Goal: Navigation & Orientation: Find specific page/section

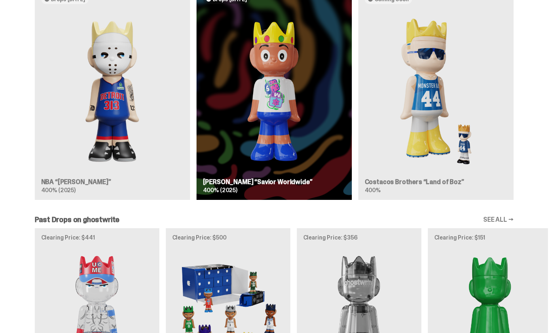
scroll to position [505, 0]
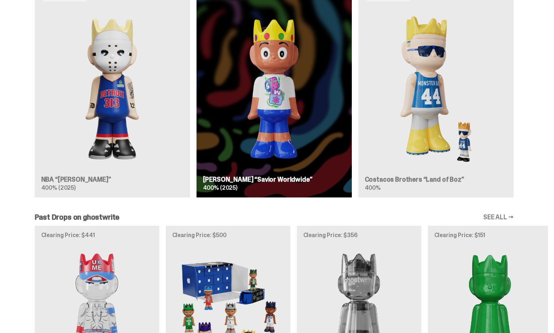
click at [271, 111] on div "Drops [DATE] NBA “[PERSON_NAME]” 400% (2025) Drops [DATE] [PERSON_NAME] “Savior…" at bounding box center [274, 94] width 548 height 218
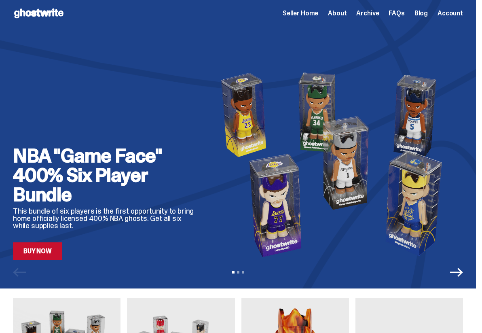
scroll to position [0, 0]
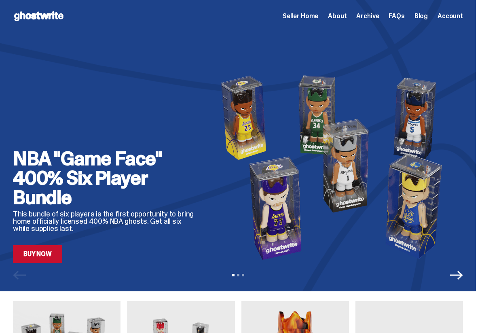
click at [34, 257] on link "Buy Now" at bounding box center [37, 254] width 49 height 18
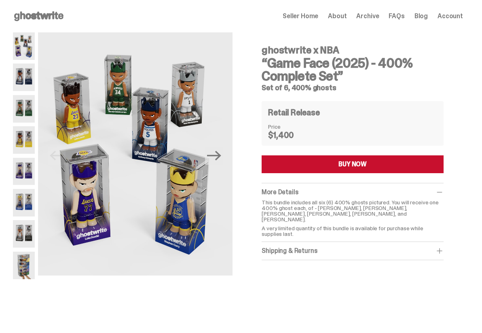
click at [302, 13] on span "Seller Home" at bounding box center [300, 16] width 36 height 6
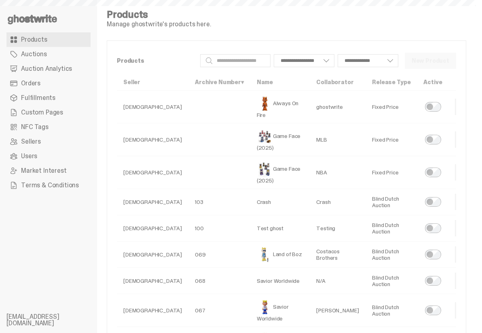
select select
click at [49, 111] on span "Custom Pages" at bounding box center [42, 112] width 42 height 6
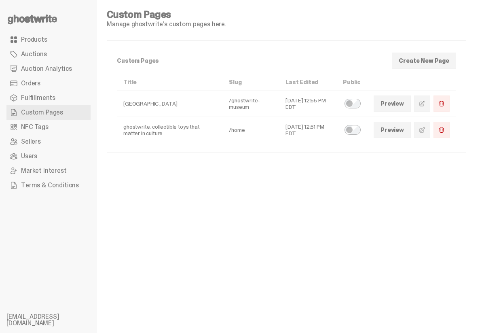
click at [430, 135] on link at bounding box center [422, 130] width 16 height 16
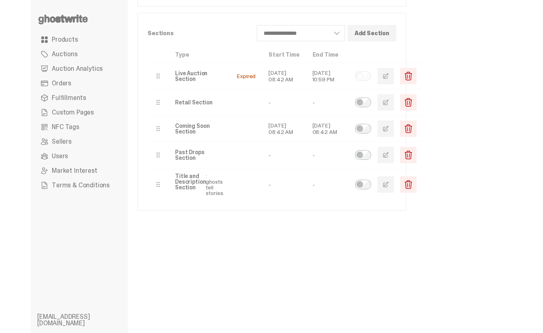
scroll to position [291, 0]
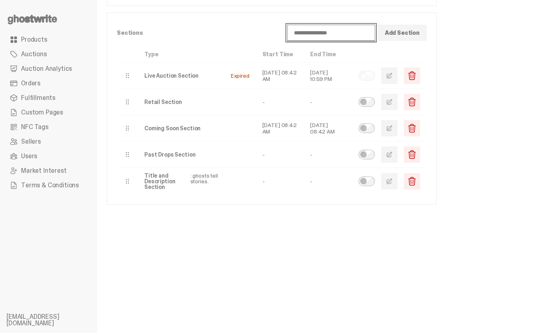
click at [355, 35] on select "**********" at bounding box center [331, 33] width 88 height 16
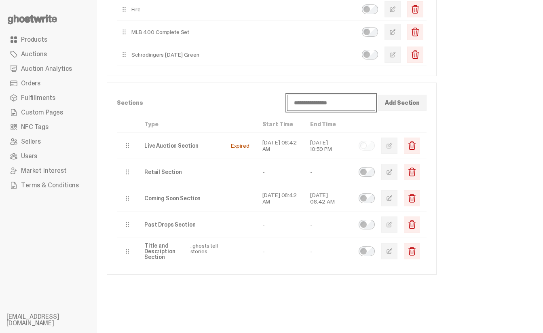
scroll to position [218, 0]
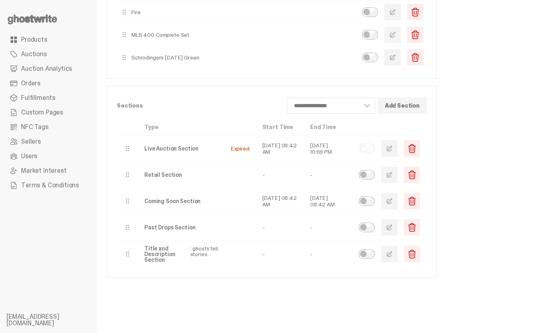
click at [276, 300] on div "**********" at bounding box center [317, 139] width 420 height 663
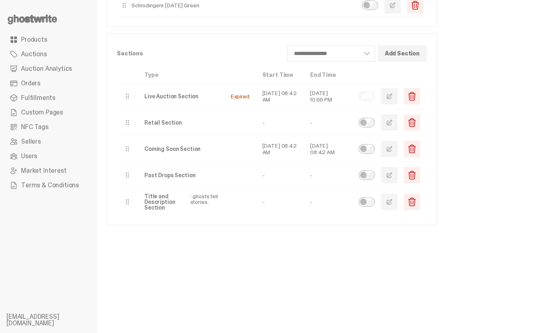
scroll to position [242, 0]
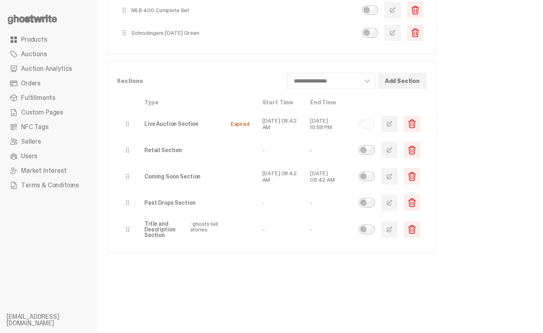
click at [392, 126] on span "button" at bounding box center [389, 123] width 6 height 6
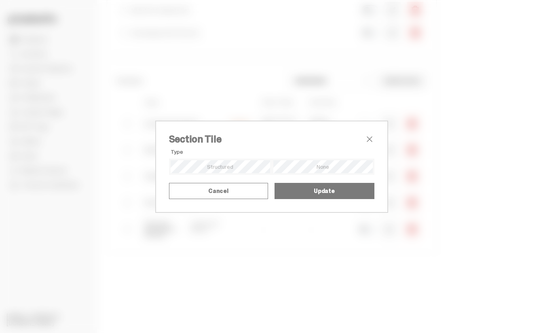
click at [413, 175] on div "Section Tile Type Alignment Mode Title Upload SVG as Title" at bounding box center [271, 166] width 543 height 333
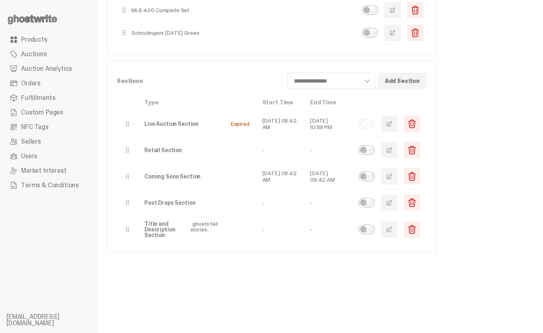
click at [392, 125] on span "button" at bounding box center [389, 123] width 6 height 6
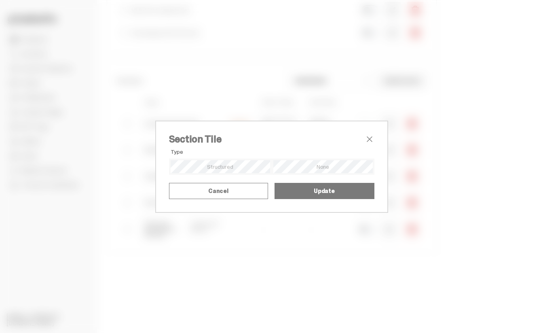
scroll to position [4, 0]
click at [435, 247] on div "Section Tile Type Alignment Mode Title Upload SVG as Title" at bounding box center [271, 166] width 543 height 333
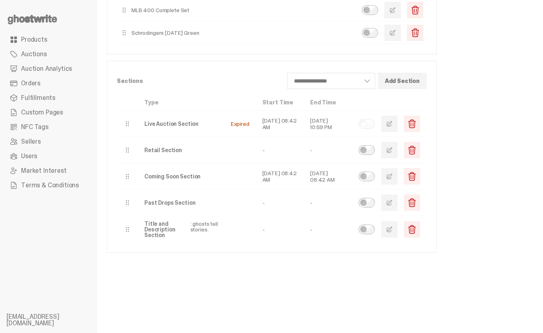
click at [397, 125] on button "button" at bounding box center [389, 124] width 16 height 16
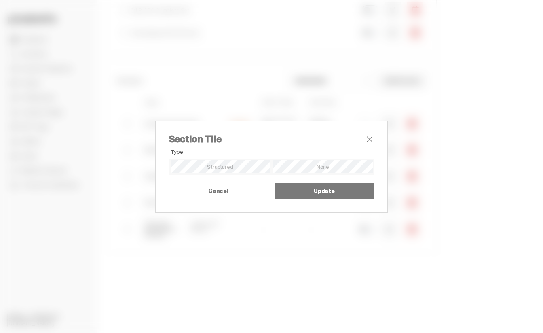
scroll to position [0, 0]
click at [373, 134] on span "close" at bounding box center [370, 139] width 10 height 10
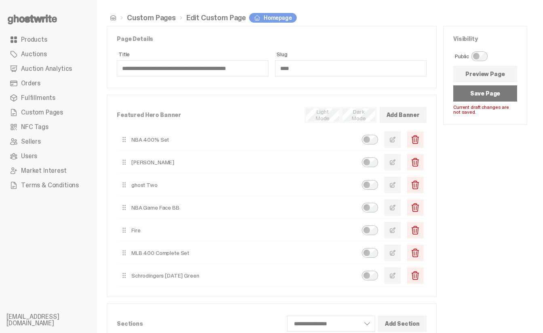
click at [49, 41] on link "Products" at bounding box center [48, 39] width 84 height 15
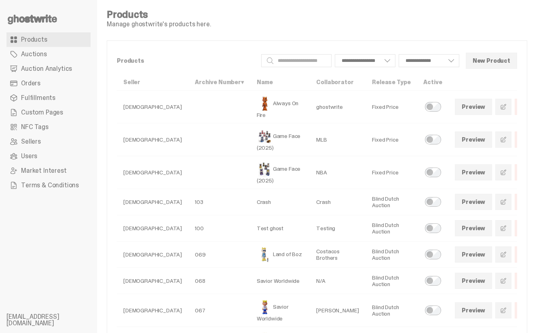
click at [46, 128] on span "NFC Tags" at bounding box center [34, 127] width 27 height 6
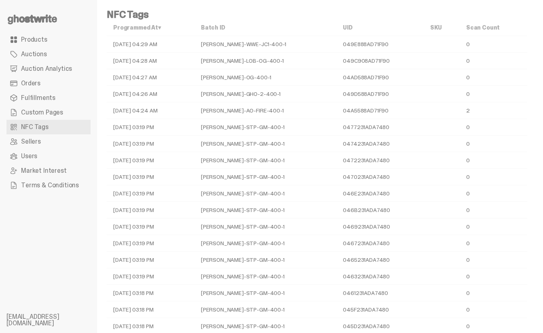
drag, startPoint x: 229, startPoint y: 112, endPoint x: 386, endPoint y: 116, distance: 157.3
click at [386, 116] on tr "09-16-25 04:24 AM TY-GH-AO-FIRE-400-1 04A5588AD71F90 2" at bounding box center [317, 110] width 420 height 17
click at [386, 116] on td "04A5588AD71F90" at bounding box center [379, 110] width 87 height 17
click at [55, 42] on link "Products" at bounding box center [48, 39] width 84 height 15
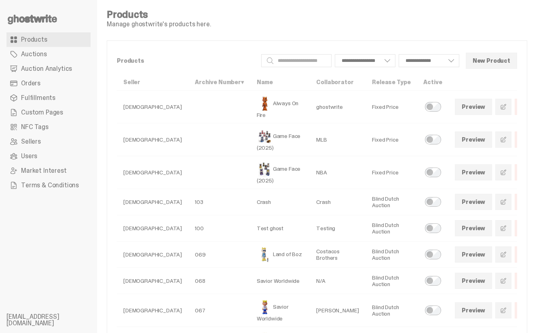
click at [47, 72] on span "Auction Analytics" at bounding box center [46, 68] width 51 height 6
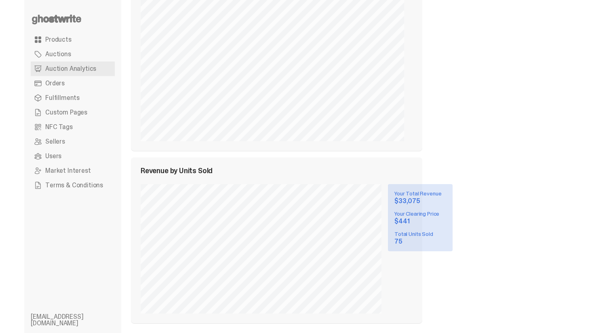
scroll to position [452, 0]
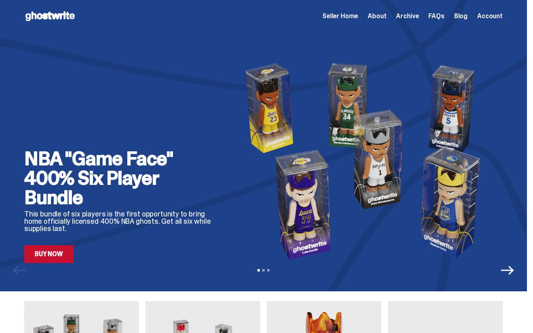
click at [356, 19] on span "Seller Home" at bounding box center [340, 16] width 36 height 6
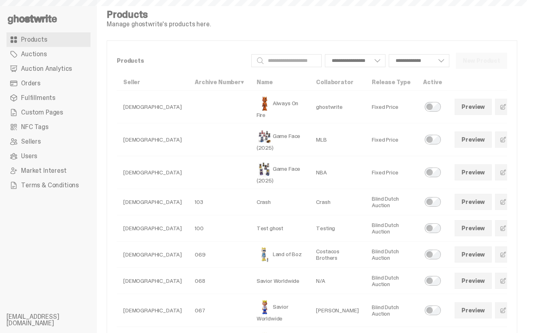
select select
click at [53, 73] on link "Auction Analytics" at bounding box center [48, 68] width 84 height 15
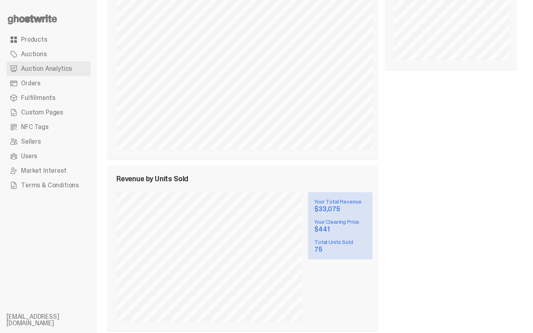
scroll to position [468, 0]
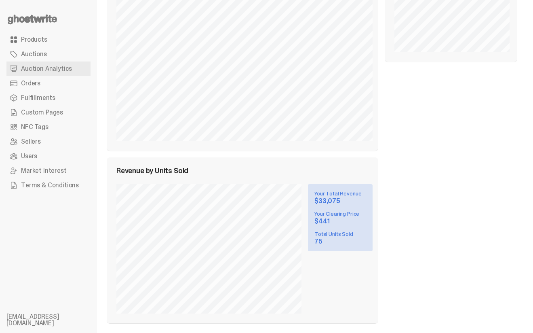
click at [176, 170] on span "Revenue by Units Sold" at bounding box center [152, 170] width 72 height 7
copy div "Revenue by Units Sold"
